Goal: Task Accomplishment & Management: Manage account settings

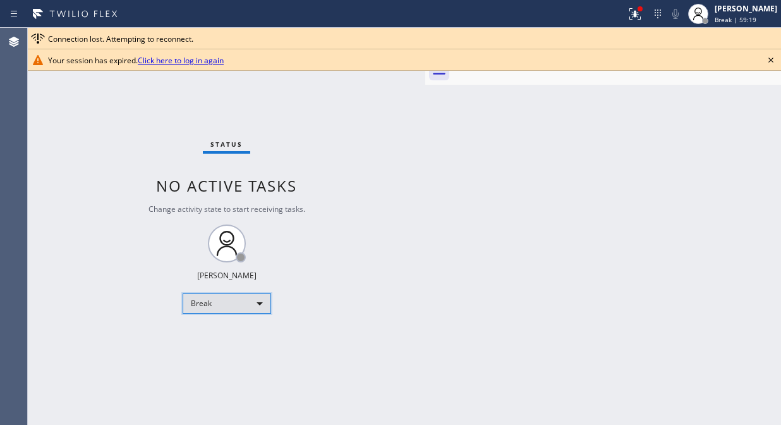
click at [228, 307] on div "Break" at bounding box center [227, 303] width 89 height 20
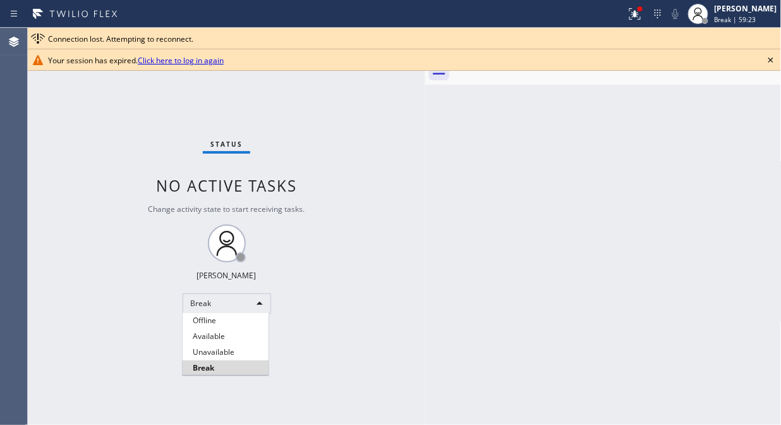
click at [247, 305] on div at bounding box center [390, 212] width 781 height 425
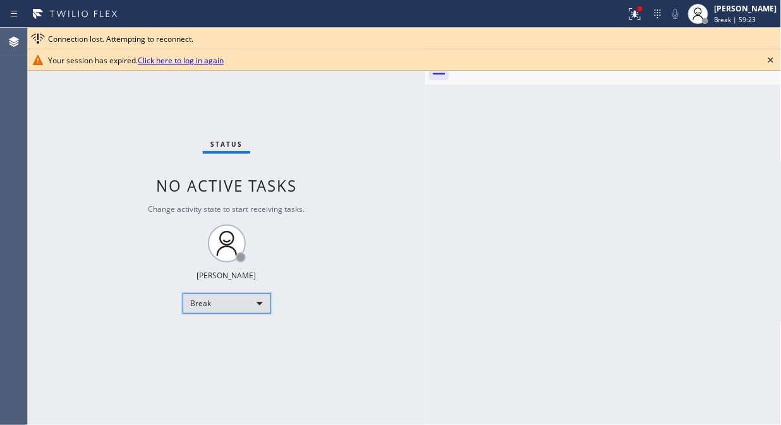
click at [247, 305] on div "Break" at bounding box center [227, 303] width 89 height 20
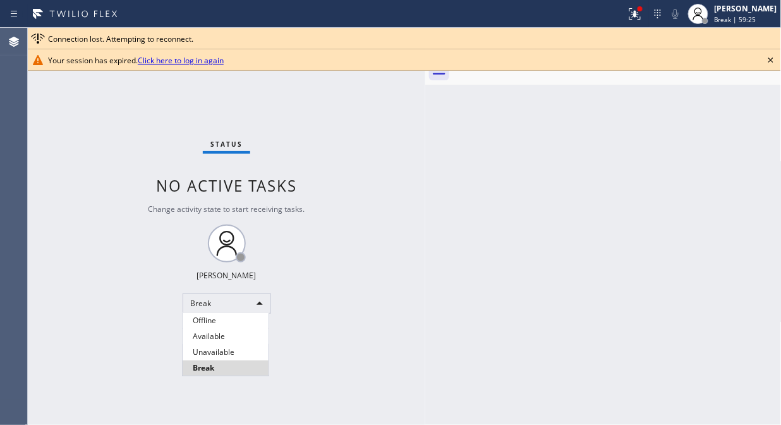
click at [232, 346] on li "Unavailable" at bounding box center [226, 352] width 86 height 15
click at [767, 59] on icon at bounding box center [771, 59] width 15 height 15
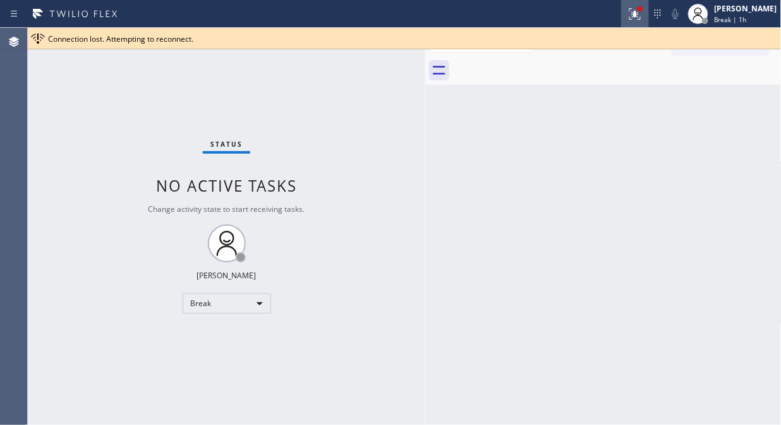
click at [643, 16] on icon at bounding box center [635, 13] width 15 height 15
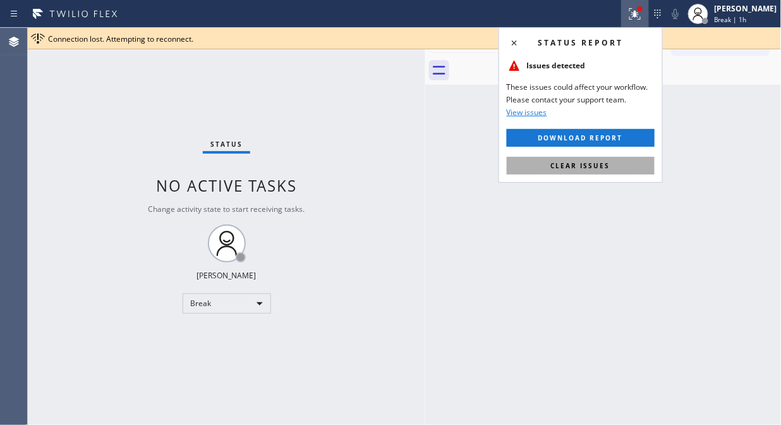
click at [606, 162] on span "Clear issues" at bounding box center [580, 165] width 59 height 9
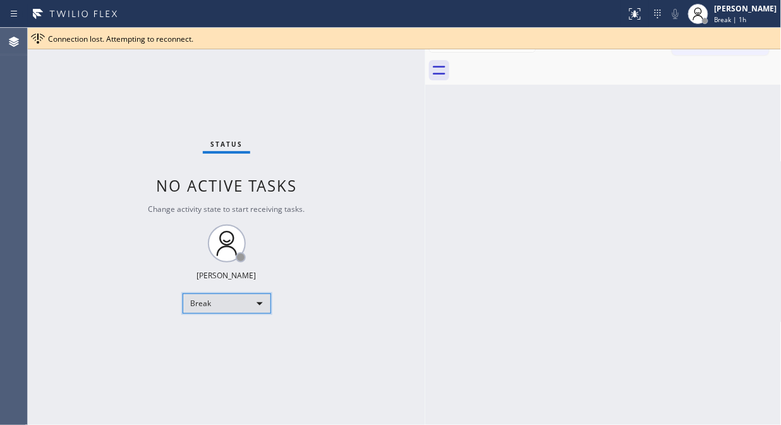
click at [206, 299] on div "Break" at bounding box center [227, 303] width 89 height 20
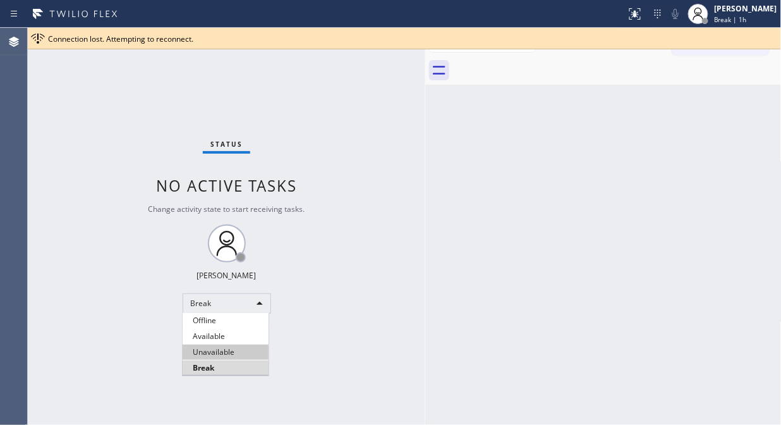
click at [228, 351] on li "Unavailable" at bounding box center [226, 352] width 86 height 15
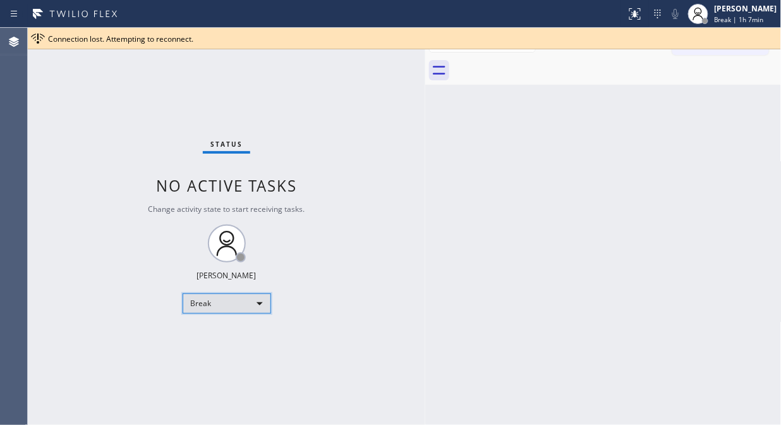
click at [262, 310] on div "Break" at bounding box center [227, 303] width 89 height 20
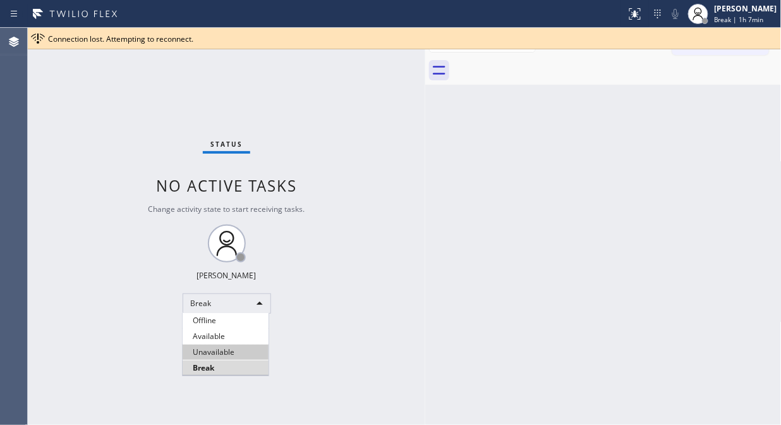
click at [228, 350] on li "Unavailable" at bounding box center [226, 352] width 86 height 15
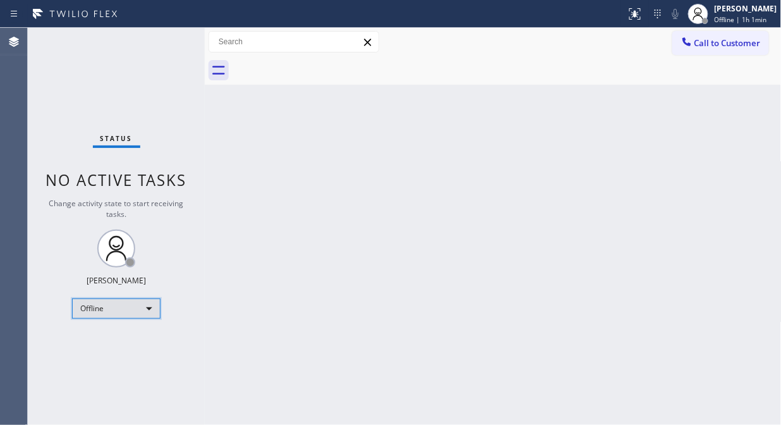
click at [91, 305] on div "Offline" at bounding box center [116, 308] width 89 height 20
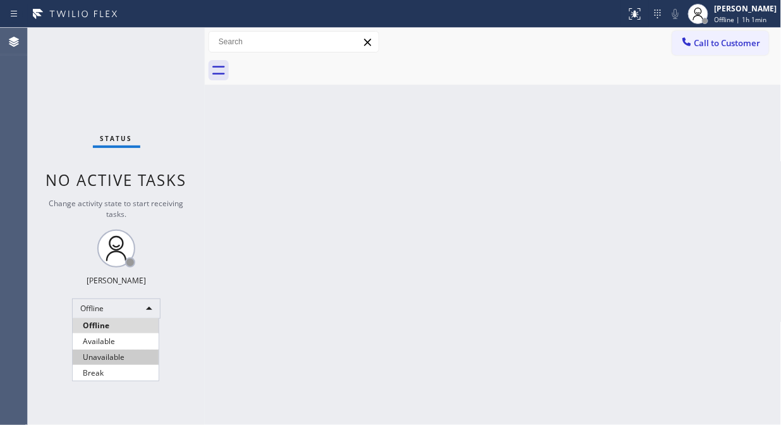
click at [118, 357] on li "Unavailable" at bounding box center [116, 357] width 86 height 15
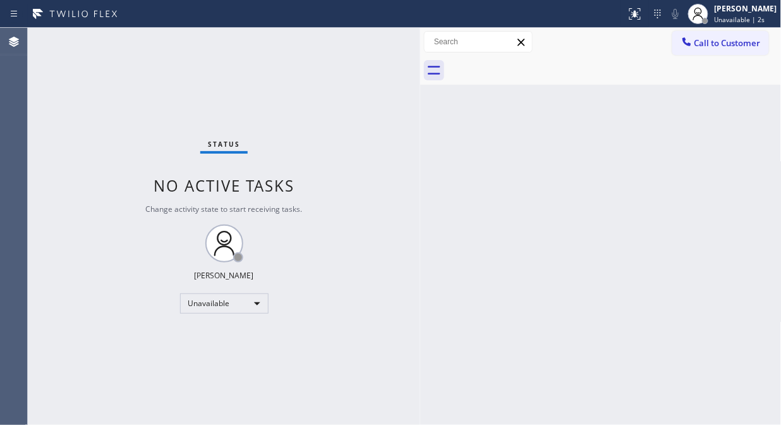
drag, startPoint x: 202, startPoint y: 158, endPoint x: 418, endPoint y: 191, distance: 218.1
click at [420, 191] on div at bounding box center [420, 226] width 0 height 397
click at [626, 332] on div "Back to Dashboard Change Sender ID Customers Technicians Select a contact Outbo…" at bounding box center [601, 226] width 362 height 397
click at [87, 202] on div "Status No active tasks Change activity state to start receiving tasks. [PERSON_…" at bounding box center [224, 226] width 393 height 397
click at [85, 147] on div "Status No active tasks Change activity state to start receiving tasks. [PERSON_…" at bounding box center [224, 226] width 393 height 397
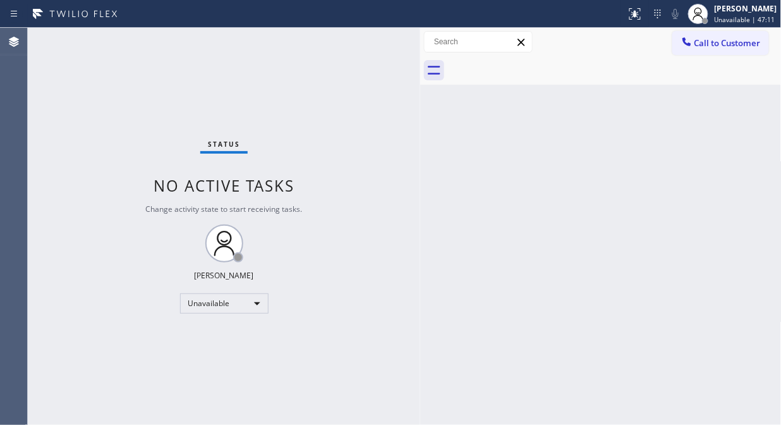
click at [93, 149] on div "Status No active tasks Change activity state to start receiving tasks. [PERSON_…" at bounding box center [224, 226] width 393 height 397
